Goal: Check status: Check status

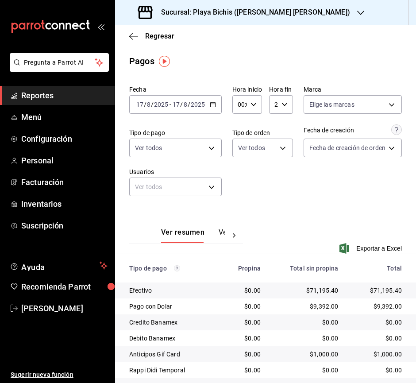
click at [211, 103] on icon "button" at bounding box center [213, 104] width 6 height 6
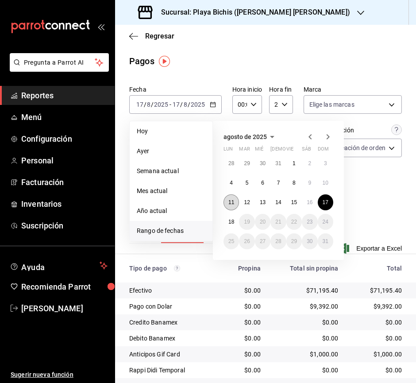
click at [236, 205] on button "11" at bounding box center [230, 202] width 15 height 16
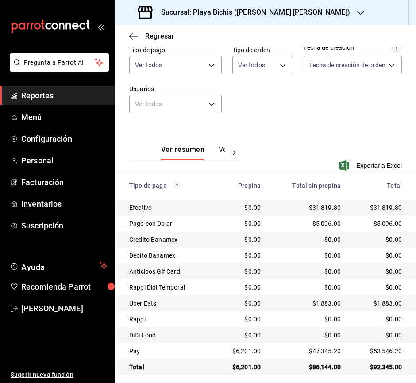
scroll to position [89, 0]
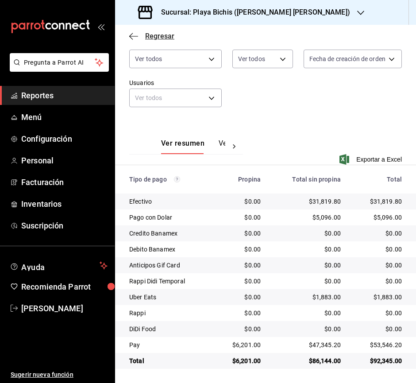
click at [137, 37] on icon "button" at bounding box center [133, 36] width 9 height 8
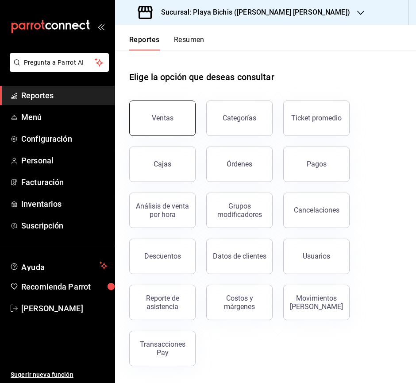
click at [175, 111] on button "Ventas" at bounding box center [162, 117] width 66 height 35
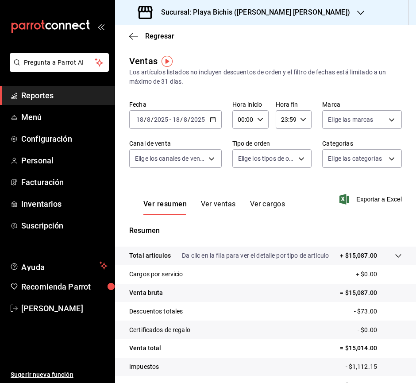
click at [213, 117] on icon "button" at bounding box center [213, 119] width 6 height 6
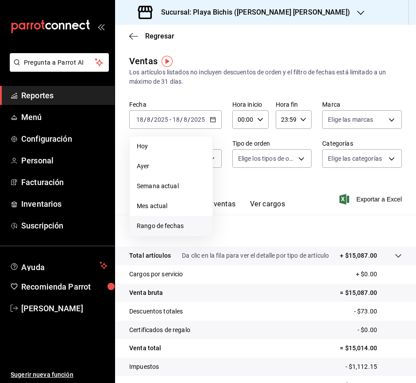
click at [177, 227] on span "Rango de fechas" at bounding box center [171, 225] width 69 height 9
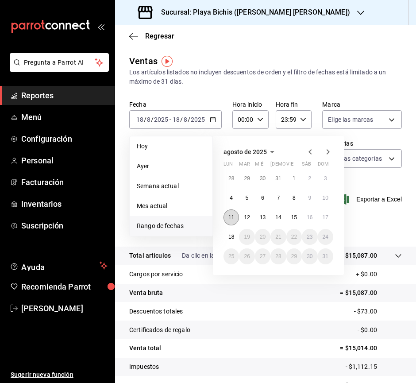
click at [232, 219] on abbr "11" at bounding box center [231, 217] width 6 height 6
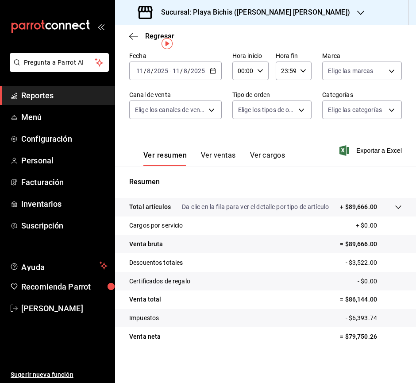
scroll to position [50, 0]
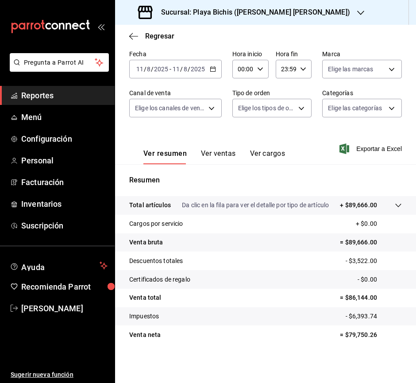
click at [357, 10] on icon "button" at bounding box center [360, 12] width 7 height 7
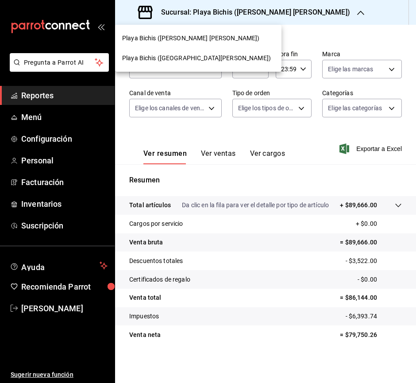
click at [192, 57] on span "Playa Bichis ([GEOGRAPHIC_DATA][PERSON_NAME])" at bounding box center [196, 58] width 149 height 9
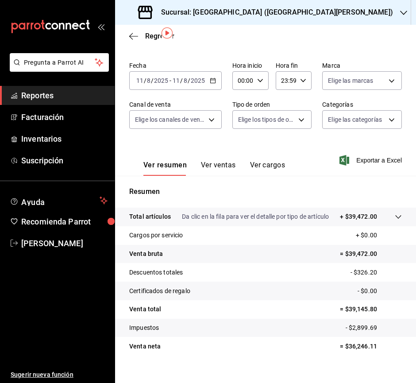
scroll to position [50, 0]
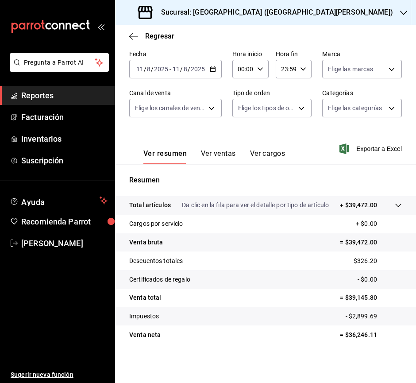
click at [214, 69] on icon "button" at bounding box center [213, 69] width 6 height 6
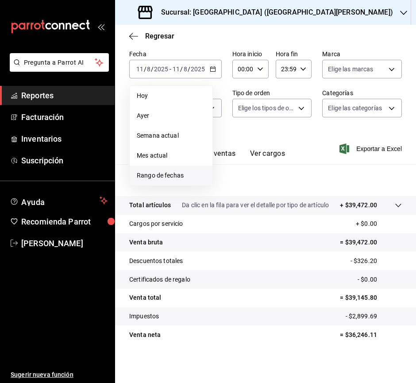
click at [182, 173] on span "Rango de fechas" at bounding box center [171, 175] width 69 height 9
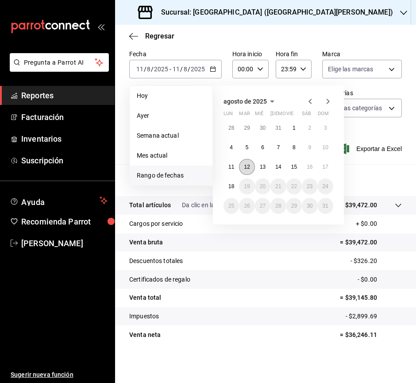
click at [246, 168] on abbr "12" at bounding box center [247, 167] width 6 height 6
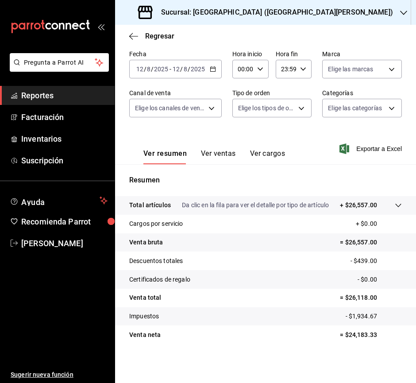
click at [213, 69] on icon "button" at bounding box center [213, 69] width 6 height 6
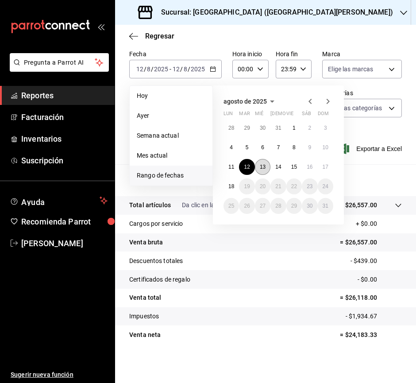
click at [258, 162] on button "13" at bounding box center [262, 167] width 15 height 16
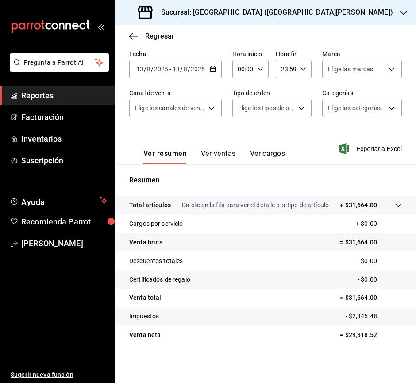
click at [214, 73] on div "[DATE] [DATE] - [DATE] [DATE]" at bounding box center [175, 69] width 92 height 19
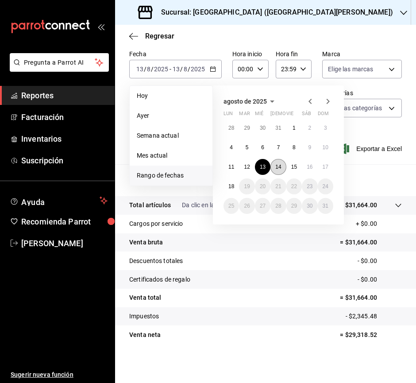
click at [276, 169] on abbr "14" at bounding box center [278, 167] width 6 height 6
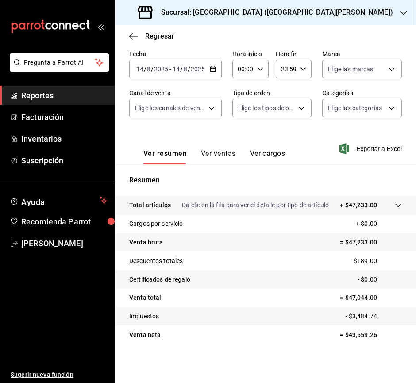
click at [214, 70] on icon "button" at bounding box center [213, 69] width 6 height 6
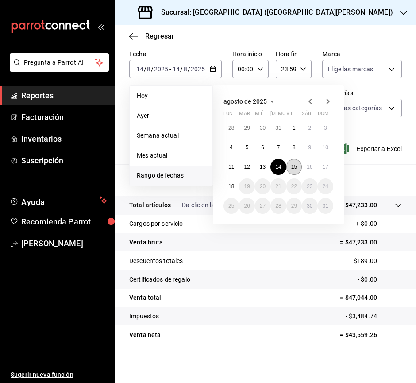
click at [296, 168] on abbr "15" at bounding box center [294, 167] width 6 height 6
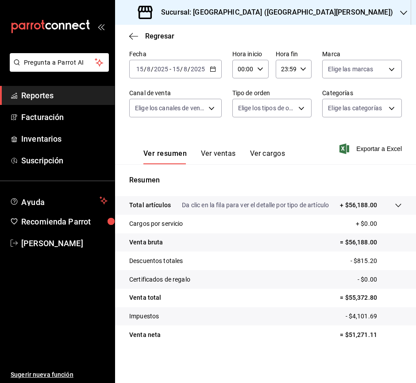
click at [216, 68] on div "[DATE] [DATE] - [DATE] [DATE]" at bounding box center [175, 69] width 92 height 19
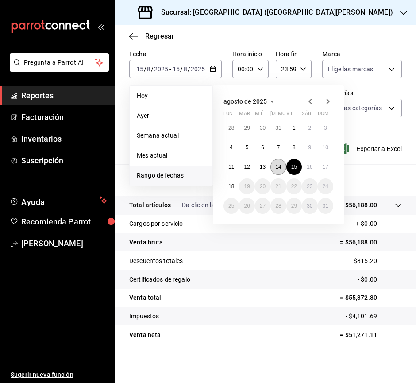
click at [281, 168] on abbr "14" at bounding box center [278, 167] width 6 height 6
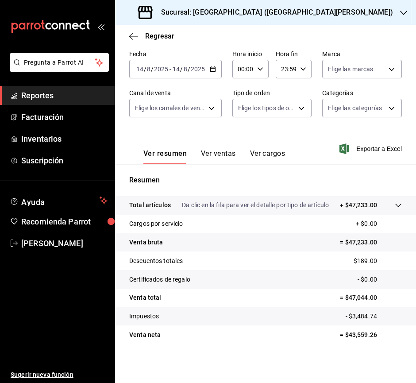
click at [214, 67] on \(Stroke\) "button" at bounding box center [212, 69] width 5 height 5
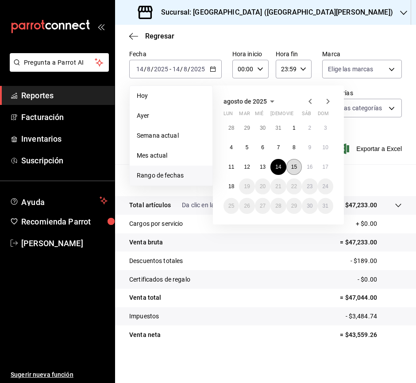
click at [289, 165] on button "15" at bounding box center [293, 167] width 15 height 16
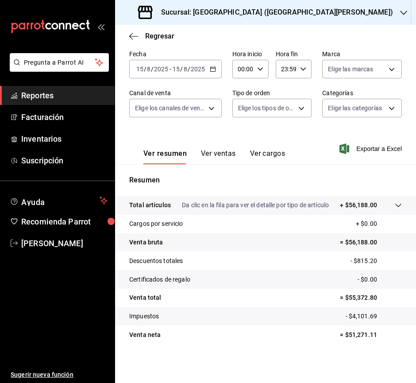
click at [215, 69] on div "[DATE] [DATE] - [DATE] [DATE]" at bounding box center [175, 69] width 92 height 19
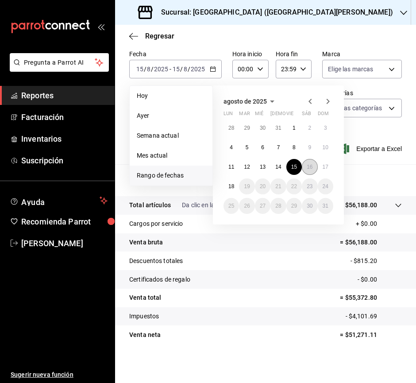
click at [314, 168] on button "16" at bounding box center [309, 167] width 15 height 16
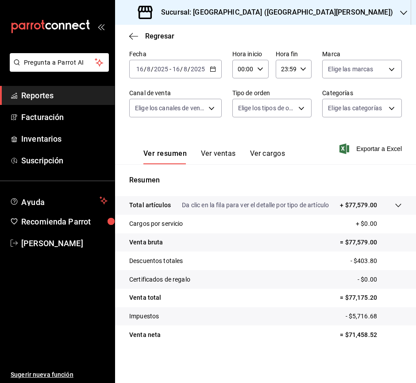
click at [213, 69] on icon "button" at bounding box center [213, 69] width 6 height 6
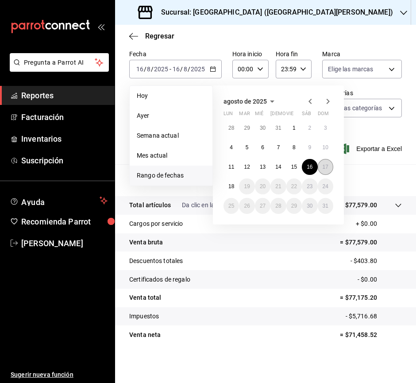
click at [323, 164] on abbr "17" at bounding box center [325, 167] width 6 height 6
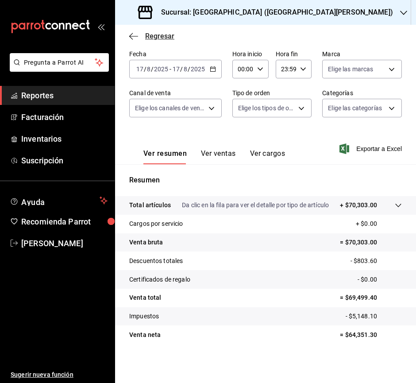
click at [131, 35] on icon "button" at bounding box center [133, 36] width 9 height 8
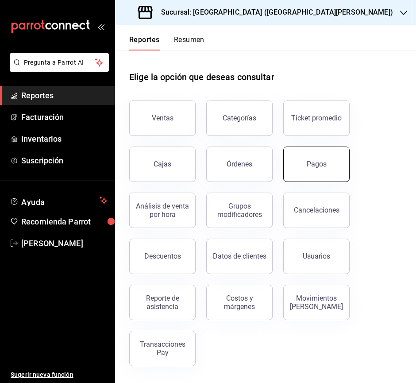
click at [311, 167] on div "Pagos" at bounding box center [317, 164] width 20 height 8
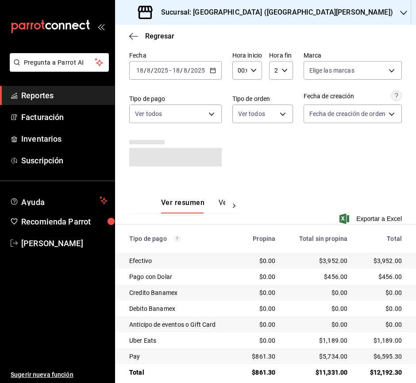
scroll to position [46, 0]
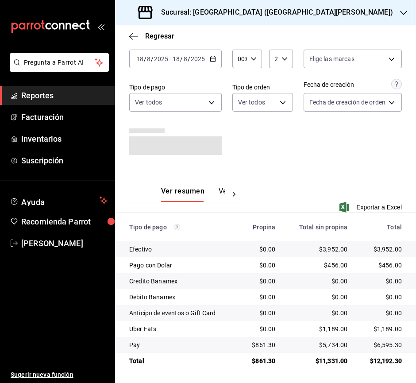
click at [216, 56] on div "[DATE] [DATE] - [DATE] [DATE]" at bounding box center [175, 59] width 92 height 19
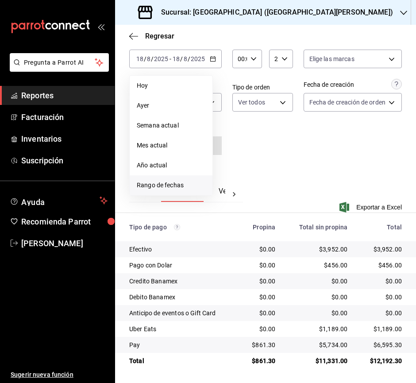
click at [183, 185] on span "Rango de fechas" at bounding box center [171, 184] width 69 height 9
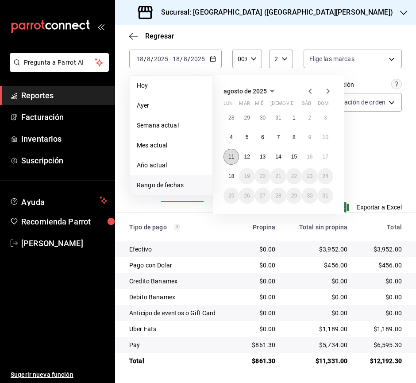
click at [233, 159] on abbr "11" at bounding box center [231, 157] width 6 height 6
click at [232, 159] on abbr "11" at bounding box center [231, 157] width 6 height 6
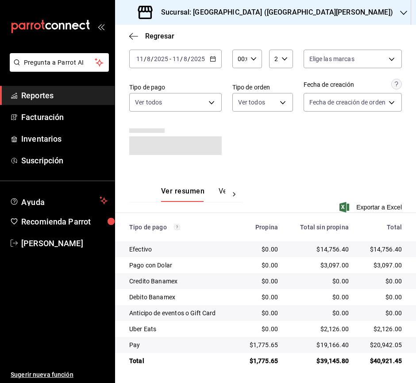
scroll to position [41, 0]
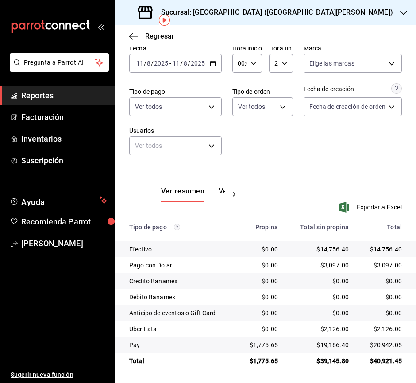
click at [214, 62] on icon "button" at bounding box center [213, 63] width 6 height 6
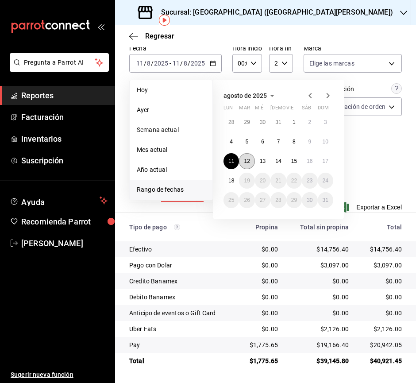
click at [248, 161] on abbr "12" at bounding box center [247, 161] width 6 height 6
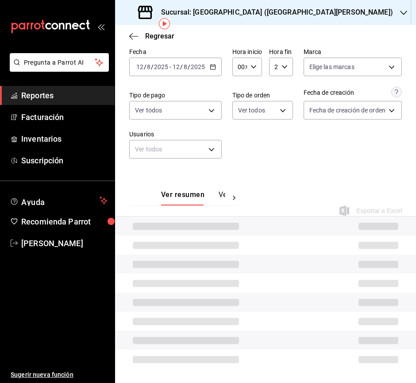
scroll to position [41, 0]
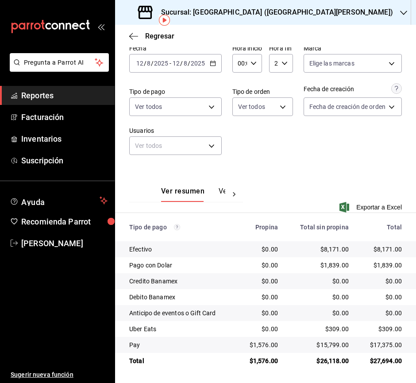
click at [210, 62] on icon "button" at bounding box center [213, 63] width 6 height 6
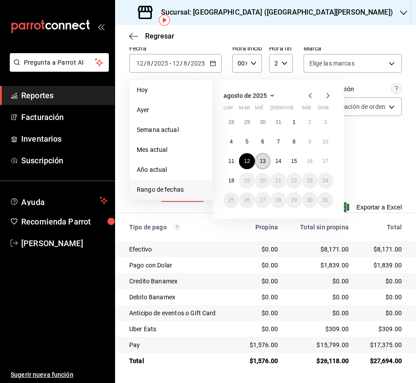
click at [260, 158] on abbr "13" at bounding box center [263, 161] width 6 height 6
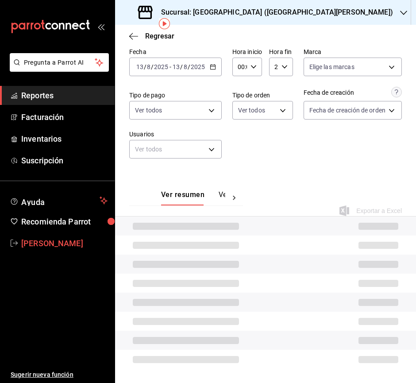
scroll to position [41, 0]
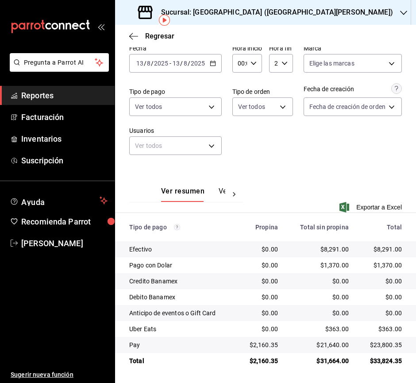
click at [222, 190] on button "Ver pagos" at bounding box center [235, 194] width 33 height 15
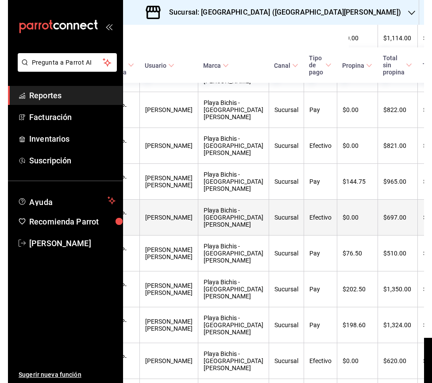
scroll to position [0, 75]
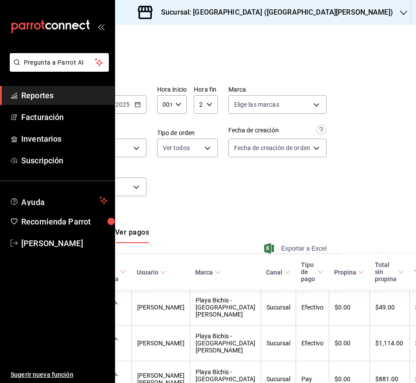
click at [289, 249] on span "Exportar a Excel" at bounding box center [296, 248] width 61 height 11
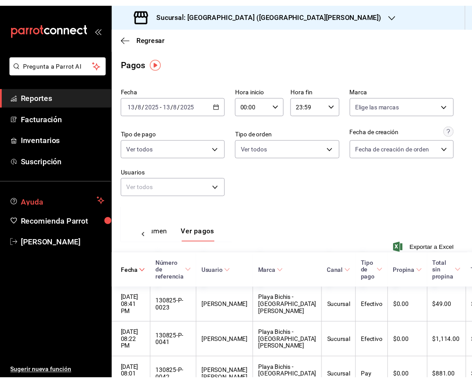
scroll to position [0, 4]
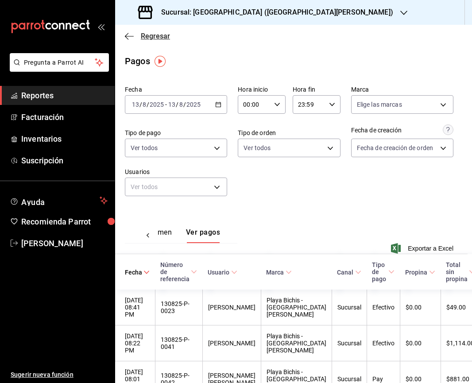
click at [131, 34] on icon "button" at bounding box center [129, 36] width 9 height 8
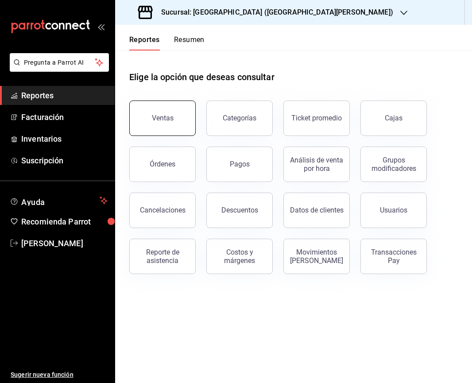
click at [173, 122] on button "Ventas" at bounding box center [162, 117] width 66 height 35
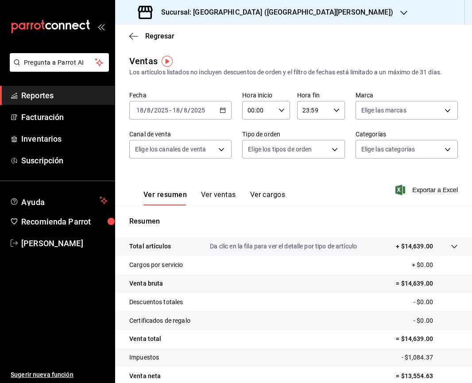
click at [219, 112] on icon "button" at bounding box center [222, 110] width 6 height 6
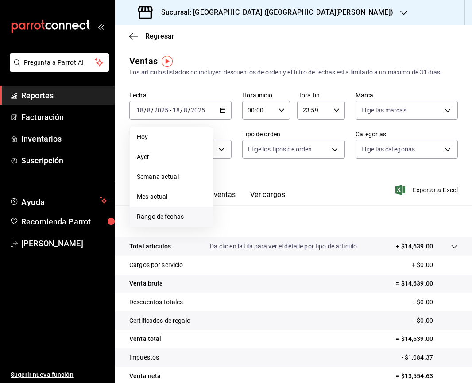
click at [181, 217] on span "Rango de fechas" at bounding box center [171, 216] width 69 height 9
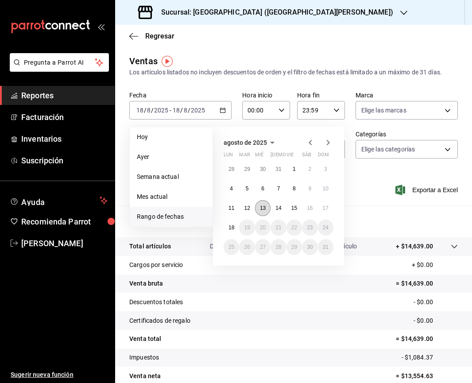
click at [263, 207] on abbr "13" at bounding box center [263, 208] width 6 height 6
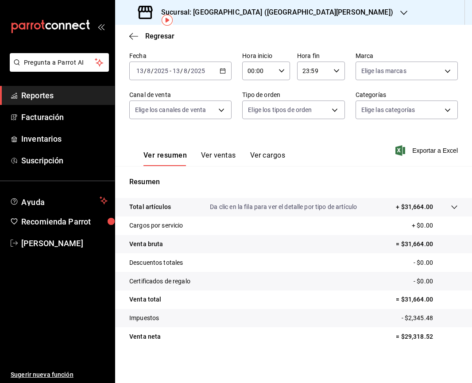
scroll to position [41, 0]
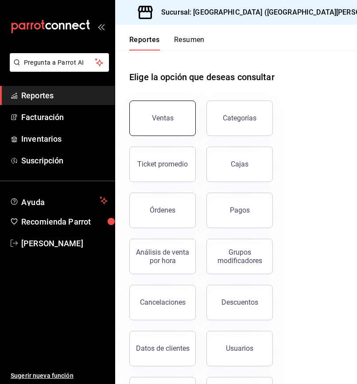
click at [175, 118] on button "Ventas" at bounding box center [162, 117] width 66 height 35
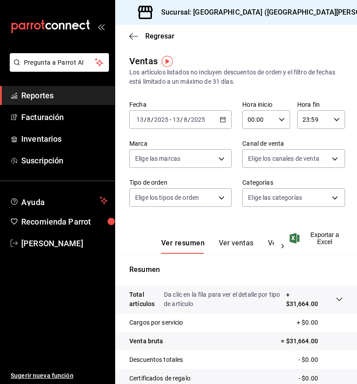
click at [219, 120] on icon "button" at bounding box center [222, 119] width 6 height 6
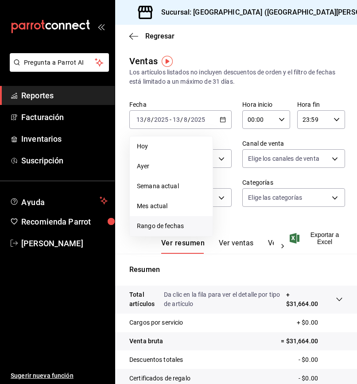
click at [171, 229] on span "Rango de fechas" at bounding box center [171, 225] width 69 height 9
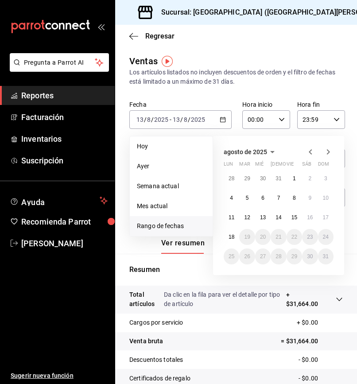
click at [314, 152] on icon "button" at bounding box center [310, 151] width 11 height 11
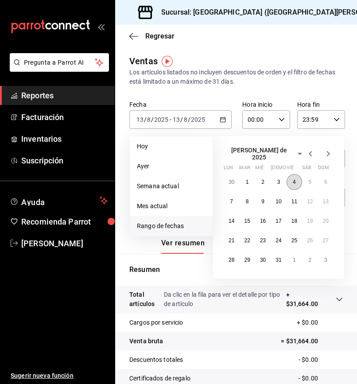
click at [293, 181] on button "4" at bounding box center [293, 182] width 15 height 16
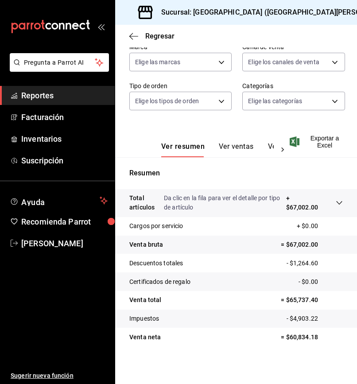
scroll to position [98, 0]
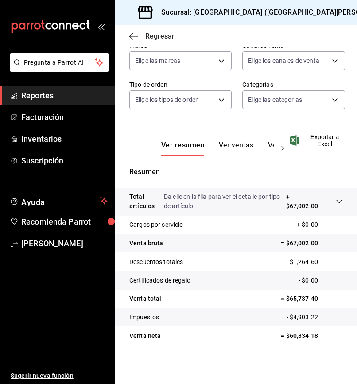
click at [130, 34] on icon "button" at bounding box center [133, 36] width 9 height 8
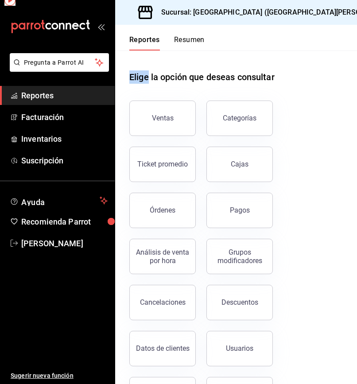
click at [131, 34] on div "Reportes Resumen" at bounding box center [159, 38] width 89 height 26
click at [246, 230] on div "Grupos modificadores" at bounding box center [234, 251] width 77 height 46
click at [246, 210] on div "Pagos" at bounding box center [240, 210] width 20 height 8
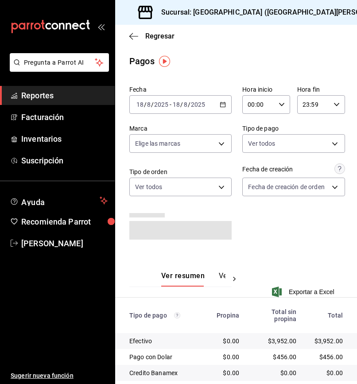
click at [220, 103] on icon "button" at bounding box center [222, 104] width 6 height 6
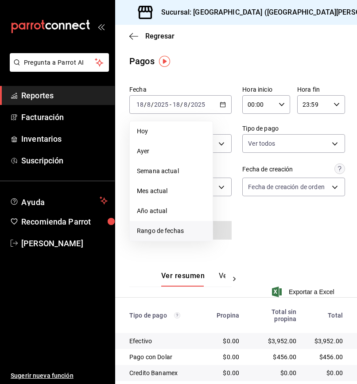
click at [177, 232] on span "Rango de fechas" at bounding box center [171, 230] width 69 height 9
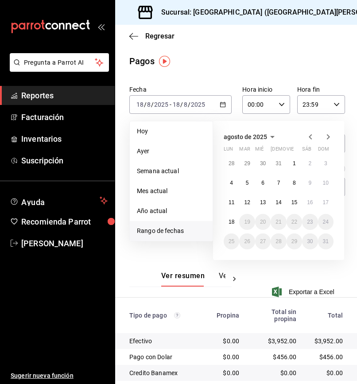
click at [308, 138] on icon "button" at bounding box center [310, 136] width 11 height 11
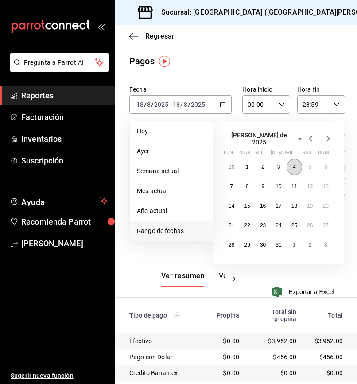
click at [296, 165] on button "4" at bounding box center [293, 167] width 15 height 16
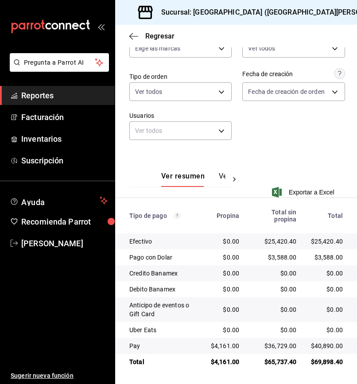
scroll to position [95, 0]
